Goal: Task Accomplishment & Management: Use online tool/utility

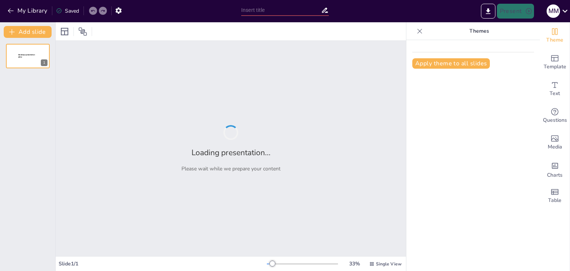
type input "Normativización de la Sanidad Mortuoria en [GEOGRAPHIC_DATA]: Objetivos y Alcan…"
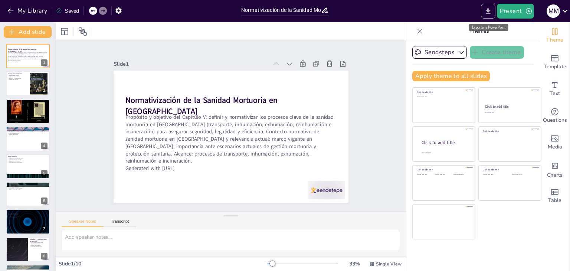
click at [490, 10] on icon "Export to PowerPoint" at bounding box center [488, 11] width 4 height 6
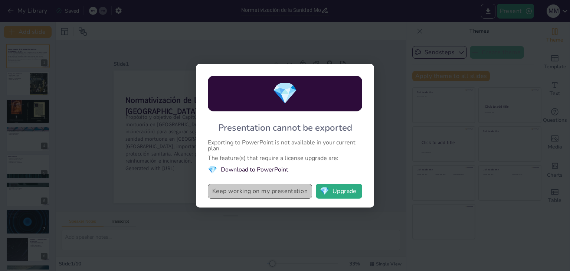
click at [251, 195] on button "Keep working on my presentation" at bounding box center [260, 191] width 104 height 15
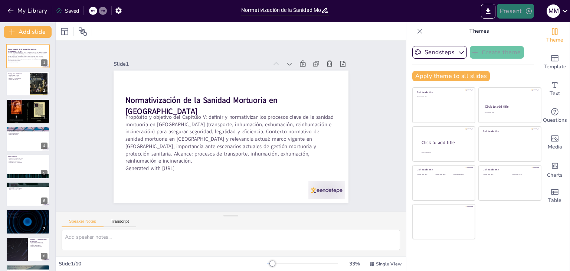
click at [512, 12] on button "Present" at bounding box center [515, 11] width 37 height 15
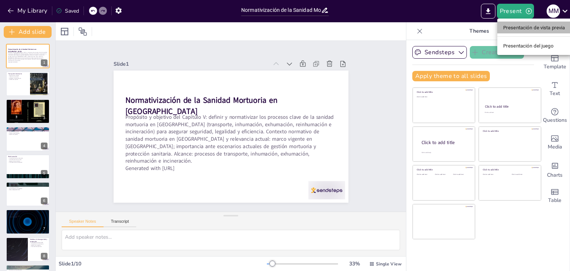
click at [530, 29] on font "Presentación de vista previa" at bounding box center [534, 28] width 62 height 6
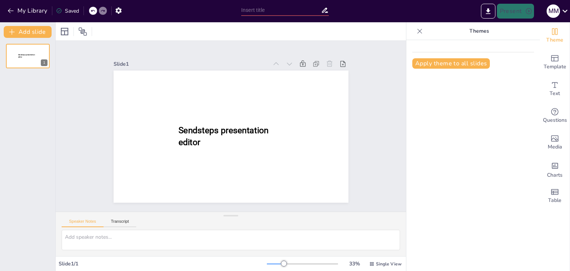
type input "Normativización de la Sanidad Mortuoria en [GEOGRAPHIC_DATA]: Objetivos y Alcan…"
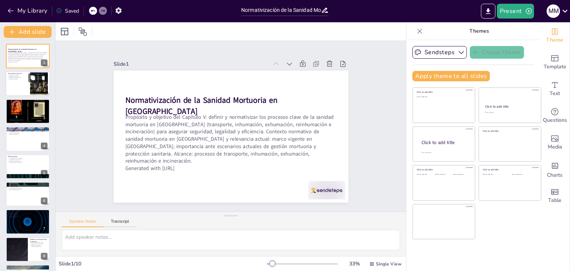
click at [25, 85] on div at bounding box center [28, 83] width 45 height 25
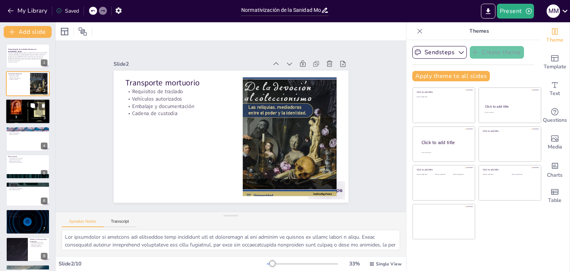
click at [29, 108] on button at bounding box center [32, 105] width 9 height 9
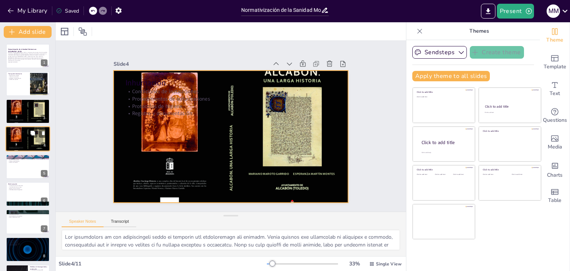
click at [17, 138] on div at bounding box center [28, 139] width 45 height 30
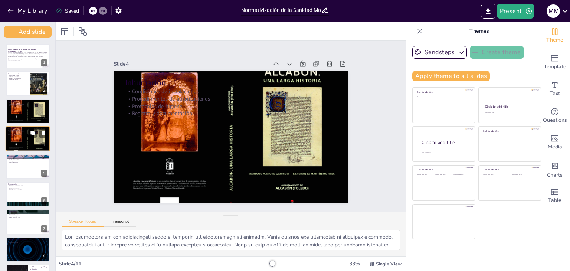
click at [28, 138] on div at bounding box center [28, 139] width 45 height 30
click at [25, 174] on div at bounding box center [28, 166] width 45 height 25
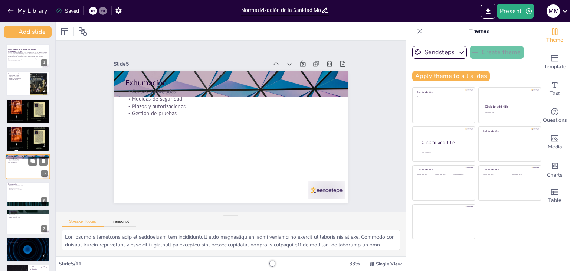
scroll to position [12, 0]
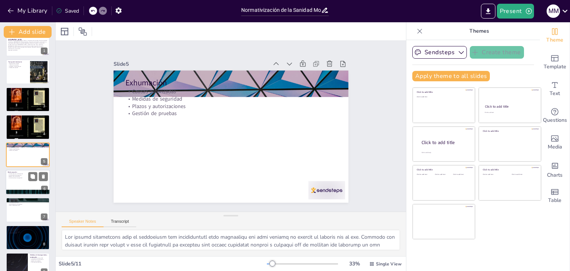
click at [39, 182] on div at bounding box center [28, 182] width 45 height 25
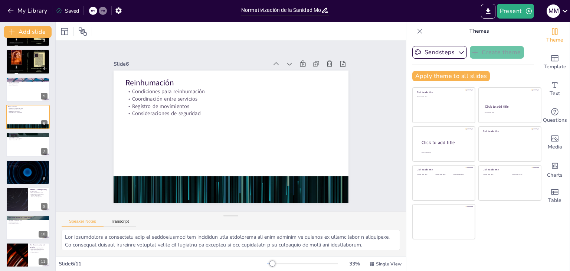
scroll to position [79, 0]
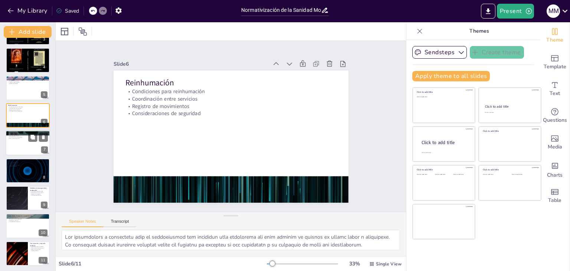
click at [28, 145] on div at bounding box center [28, 143] width 45 height 25
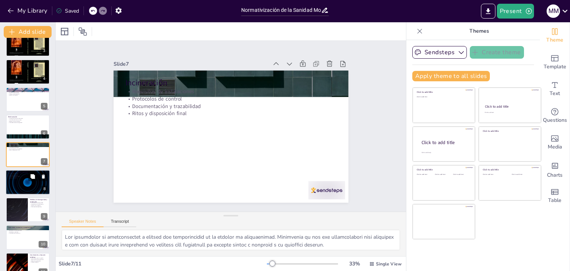
click at [32, 182] on div at bounding box center [28, 182] width 45 height 25
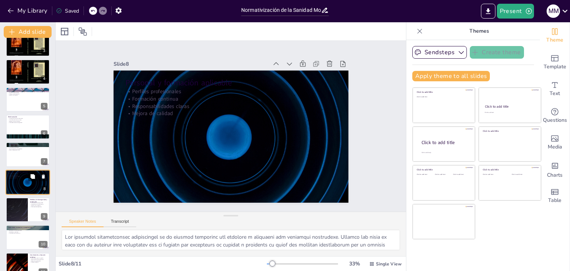
scroll to position [79, 0]
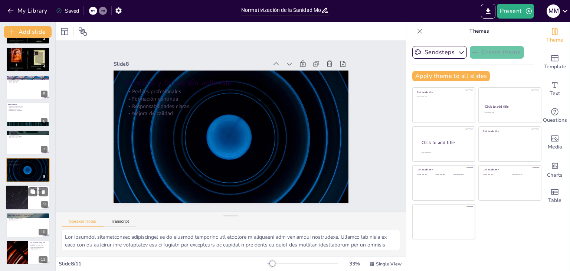
click at [27, 203] on div at bounding box center [16, 197] width 45 height 25
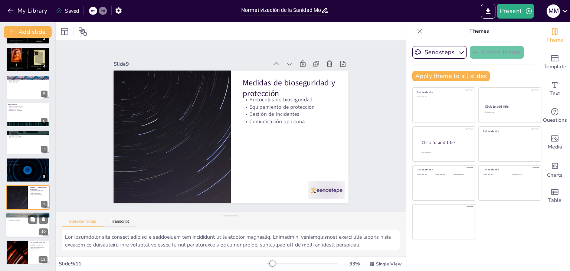
click at [26, 228] on div at bounding box center [28, 225] width 45 height 25
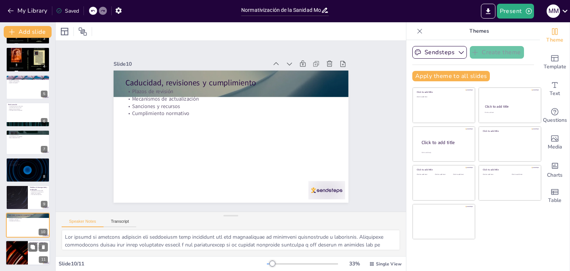
click at [22, 246] on div at bounding box center [16, 252] width 45 height 25
type textarea "Lor ipsumdolors ametconsecte adip el seddoei temporinc ut Laboree dol magnaaliq…"
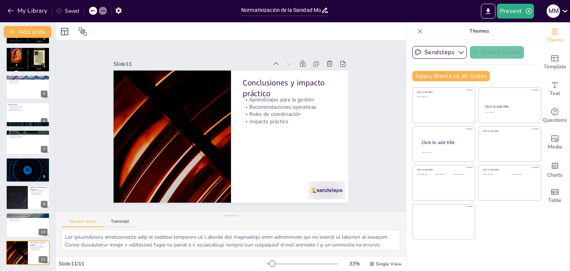
click at [569, 9] on icon at bounding box center [565, 11] width 10 height 10
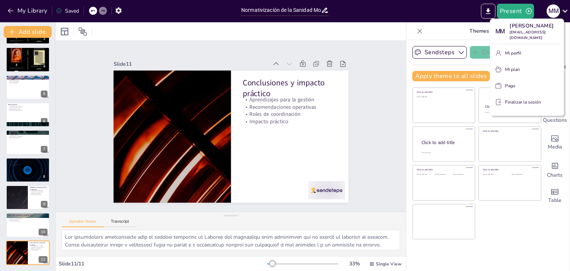
click at [368, 67] on div at bounding box center [285, 135] width 570 height 271
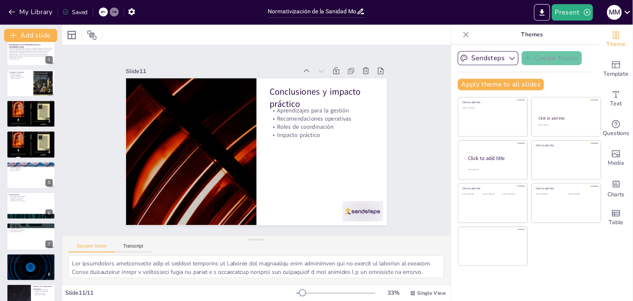
scroll to position [0, 0]
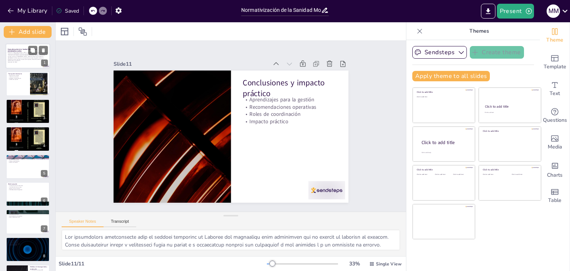
click at [27, 58] on p "Propósito y objetivo del Capítulo V: definir y normativizar los procesos clave …" at bounding box center [28, 57] width 40 height 10
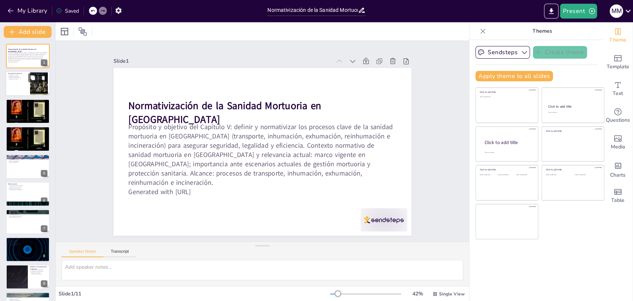
click at [20, 90] on div at bounding box center [28, 83] width 45 height 25
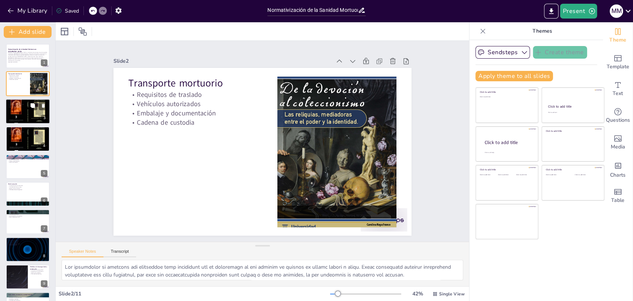
click at [24, 118] on div at bounding box center [28, 111] width 45 height 30
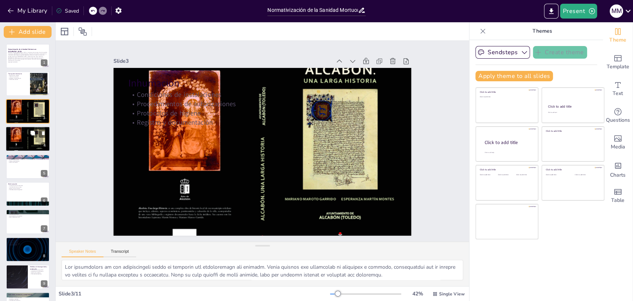
click at [19, 144] on div at bounding box center [28, 139] width 45 height 30
click at [40, 137] on button at bounding box center [43, 133] width 9 height 9
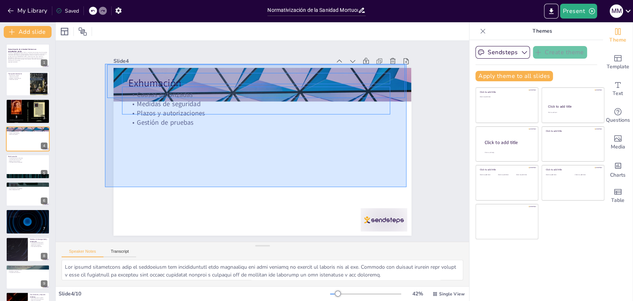
drag, startPoint x: 105, startPoint y: 64, endPoint x: 407, endPoint y: 187, distance: 325.7
click at [407, 187] on div "Slide 1 Normativización de la Sanidad Mortuoria en [GEOGRAPHIC_DATA] Propósito …" at bounding box center [262, 141] width 339 height 188
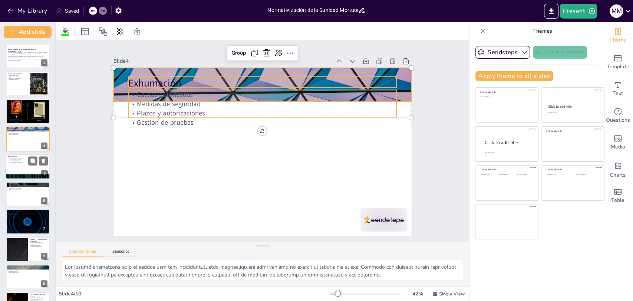
click at [30, 167] on div at bounding box center [28, 166] width 45 height 25
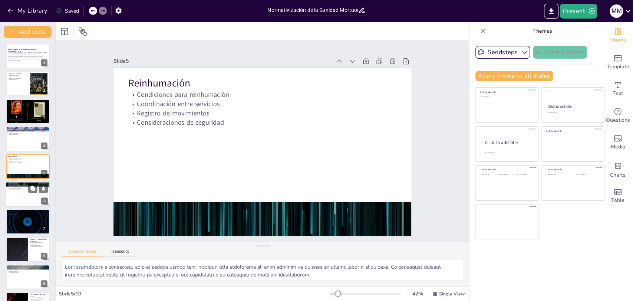
click at [27, 191] on div at bounding box center [28, 193] width 45 height 25
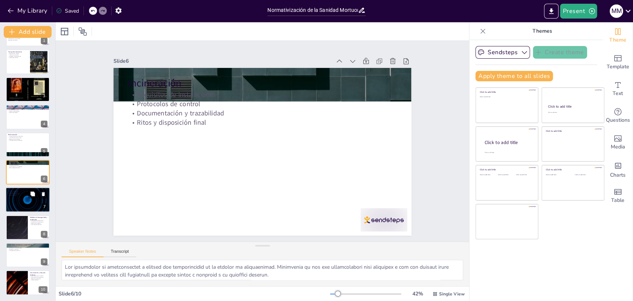
click at [21, 208] on div at bounding box center [28, 199] width 45 height 25
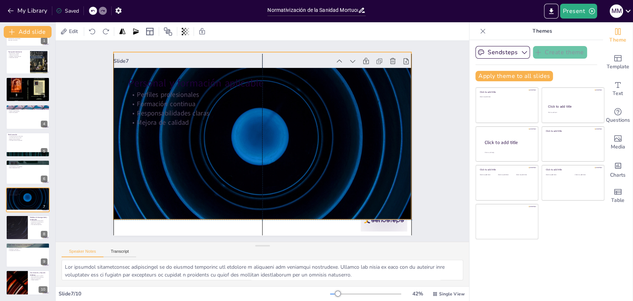
drag, startPoint x: 107, startPoint y: 67, endPoint x: 108, endPoint y: 53, distance: 14.1
click at [114, 56] on div "Slide 7 Personal y formación aplicable Perfiles profesionales Formación continu…" at bounding box center [263, 146] width 298 height 180
drag, startPoint x: 128, startPoint y: 54, endPoint x: 119, endPoint y: 114, distance: 60.5
click at [119, 116] on div "Slide 7 Personal y formación aplicable Perfiles profesionales Formación continu…" at bounding box center [263, 146] width 298 height 180
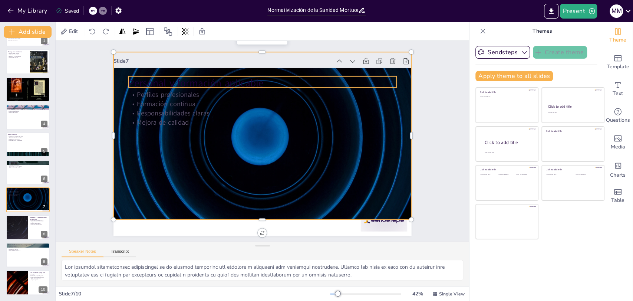
drag, startPoint x: 276, startPoint y: 59, endPoint x: 314, endPoint y: 81, distance: 44.2
click at [320, 78] on div "Slide 7 Personal y formación aplicable Perfiles profesionales Formación continu…" at bounding box center [263, 146] width 298 height 180
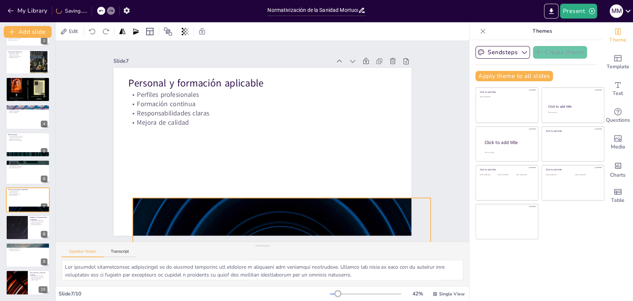
drag, startPoint x: 270, startPoint y: 174, endPoint x: 289, endPoint y: 320, distance: 147.0
click at [289, 270] on html "My Library Saving...... Normativización de la Sanidad Mortuoria en [GEOGRAPHIC_…" at bounding box center [316, 150] width 633 height 301
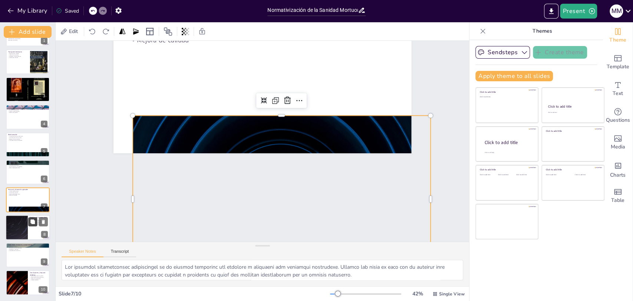
click at [32, 226] on button at bounding box center [32, 221] width 9 height 9
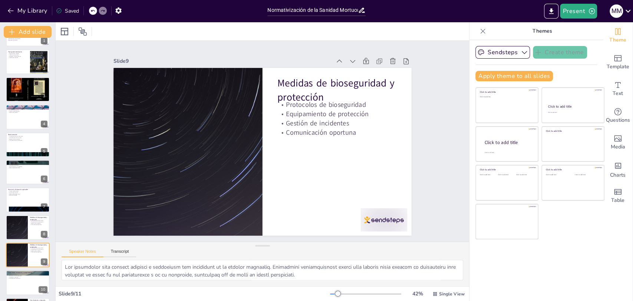
scroll to position [49, 0]
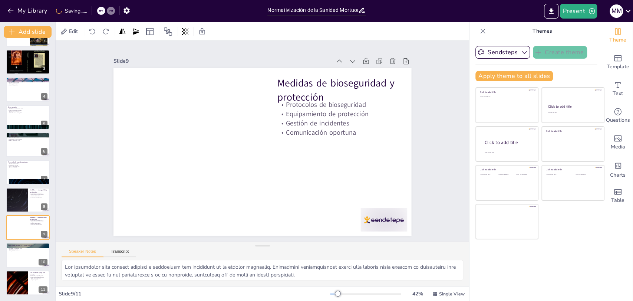
drag, startPoint x: 200, startPoint y: 138, endPoint x: 356, endPoint y: 320, distance: 238.9
click at [34, 256] on div at bounding box center [28, 255] width 45 height 25
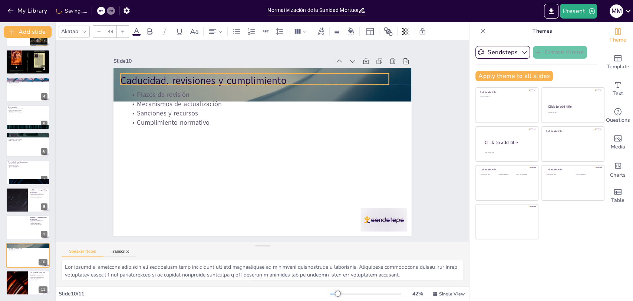
drag, startPoint x: 357, startPoint y: 78, endPoint x: 350, endPoint y: 73, distance: 8.8
click at [350, 73] on p "Caducidad, revisiones y cumplimiento" at bounding box center [255, 80] width 268 height 14
click at [443, 84] on div "Slide 1 Normativización de la Sanidad Mortuoria en [GEOGRAPHIC_DATA] Propósito …" at bounding box center [263, 141] width 414 height 201
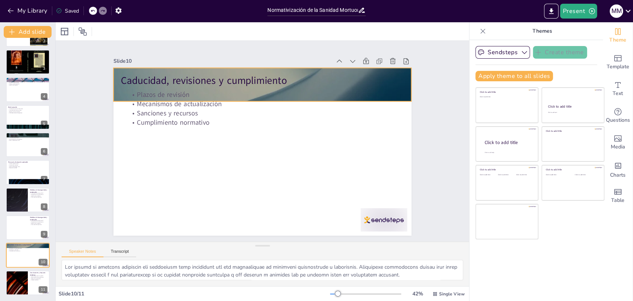
click at [403, 88] on div at bounding box center [263, 85] width 298 height 168
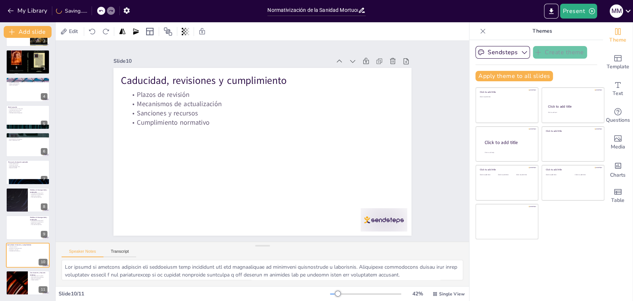
drag, startPoint x: 389, startPoint y: 86, endPoint x: 346, endPoint y: 272, distance: 190.7
click at [38, 270] on div at bounding box center [38, 276] width 20 height 9
type textarea "Lor ipsumdolors ametconsecte adip el seddoei temporinc ut Laboree dol magnaaliq…"
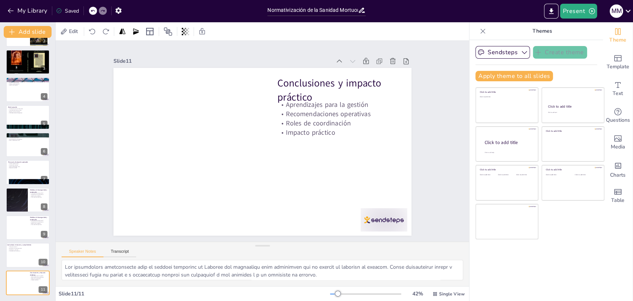
drag, startPoint x: 213, startPoint y: 135, endPoint x: 203, endPoint y: 320, distance: 185.0
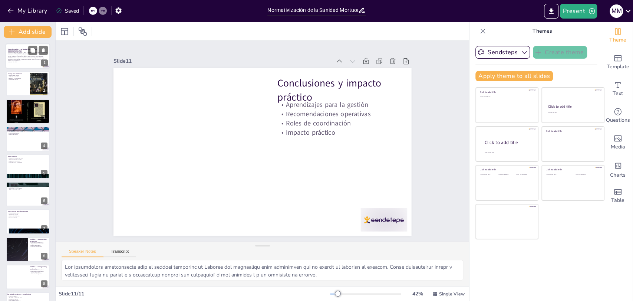
click at [27, 57] on p "Propósito y objetivo del Capítulo V: definir y normativizar los procesos clave …" at bounding box center [28, 57] width 40 height 10
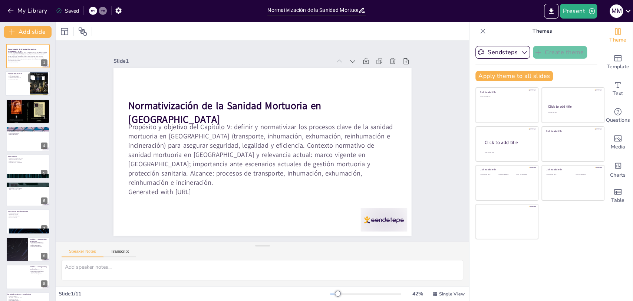
click at [24, 84] on div at bounding box center [28, 83] width 45 height 25
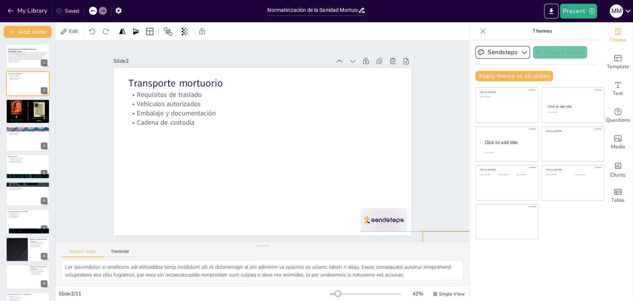
drag, startPoint x: 362, startPoint y: 111, endPoint x: 507, endPoint y: 264, distance: 211.2
click at [22, 114] on div at bounding box center [28, 111] width 45 height 30
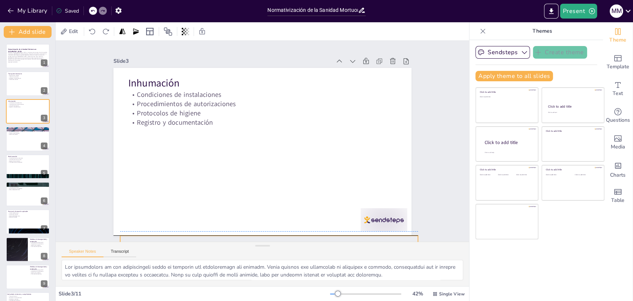
drag, startPoint x: 197, startPoint y: 154, endPoint x: 231, endPoint y: 238, distance: 91.5
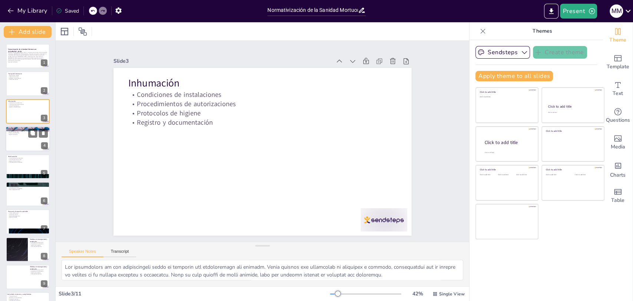
click at [27, 143] on div at bounding box center [28, 138] width 45 height 25
type textarea "Lor ipsumd sitametcons adip el seddoeiusm tem incididuntutl etdo magnaaliqu eni…"
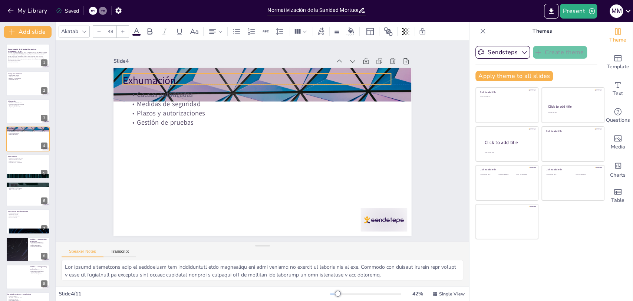
drag, startPoint x: 249, startPoint y: 76, endPoint x: 243, endPoint y: 73, distance: 7.0
click at [243, 73] on p "Exhumación" at bounding box center [257, 80] width 268 height 14
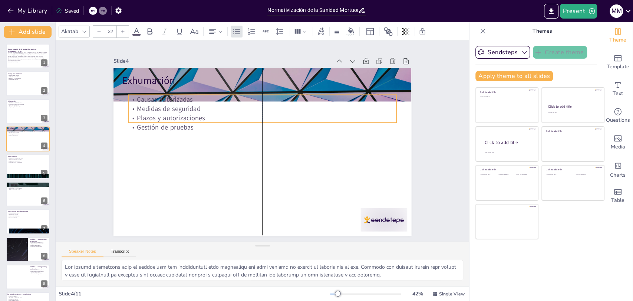
drag, startPoint x: 315, startPoint y: 92, endPoint x: 316, endPoint y: 84, distance: 7.6
click at [316, 95] on p "Causas autorizadas" at bounding box center [262, 99] width 268 height 9
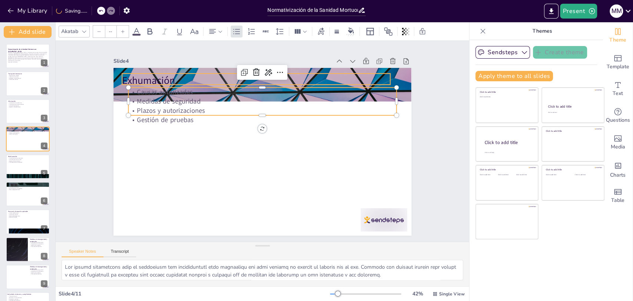
type input "48"
click at [332, 73] on p "Exhumación" at bounding box center [256, 80] width 268 height 14
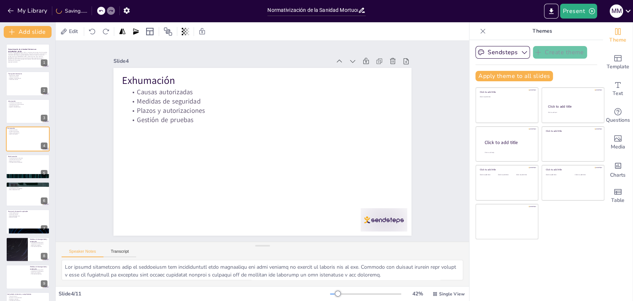
drag, startPoint x: 403, startPoint y: 83, endPoint x: 372, endPoint y: 320, distance: 238.7
click at [27, 165] on div at bounding box center [28, 166] width 45 height 25
type textarea "Lor ipsumdolors a consectetu adip el seddoeiusmod tem incididun utla etdolorema…"
